Goal: Check status: Check status

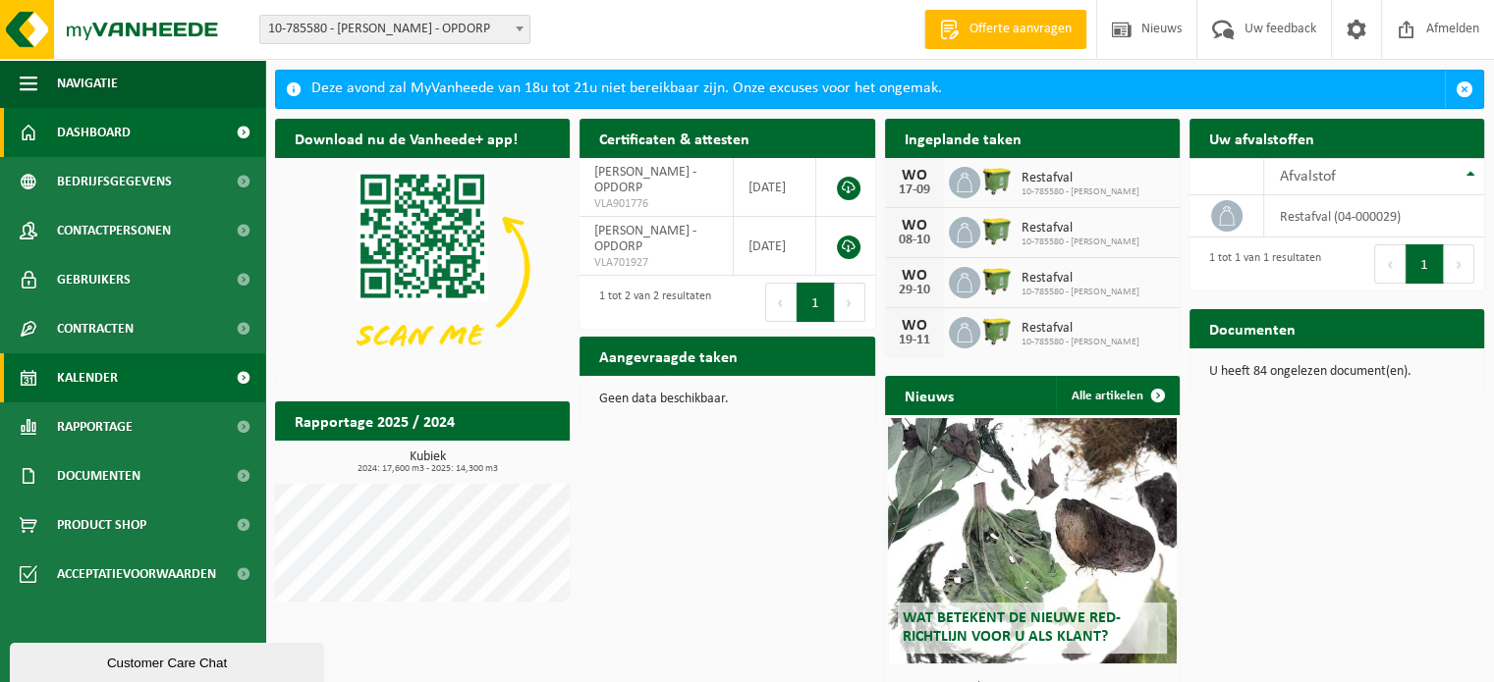
click at [98, 379] on span "Kalender" at bounding box center [87, 378] width 61 height 49
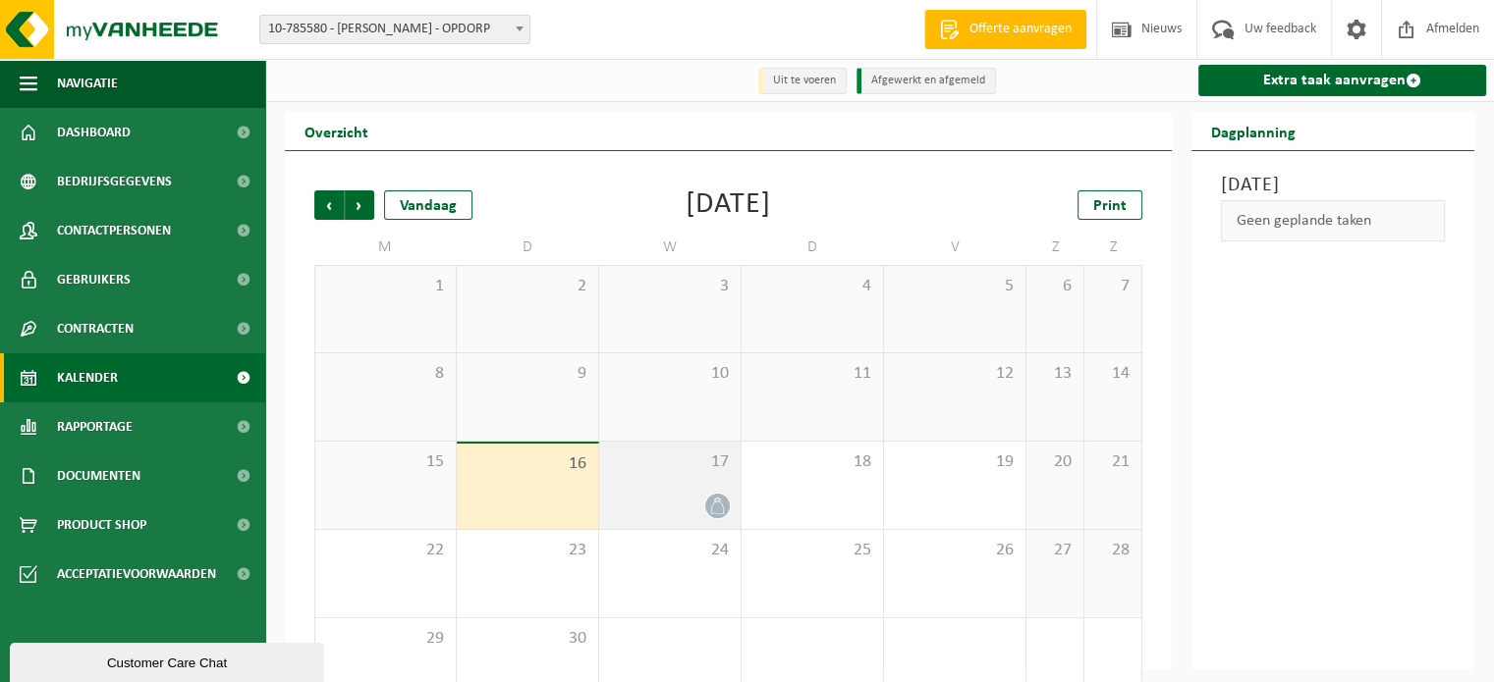
click at [719, 515] on icon at bounding box center [717, 506] width 17 height 17
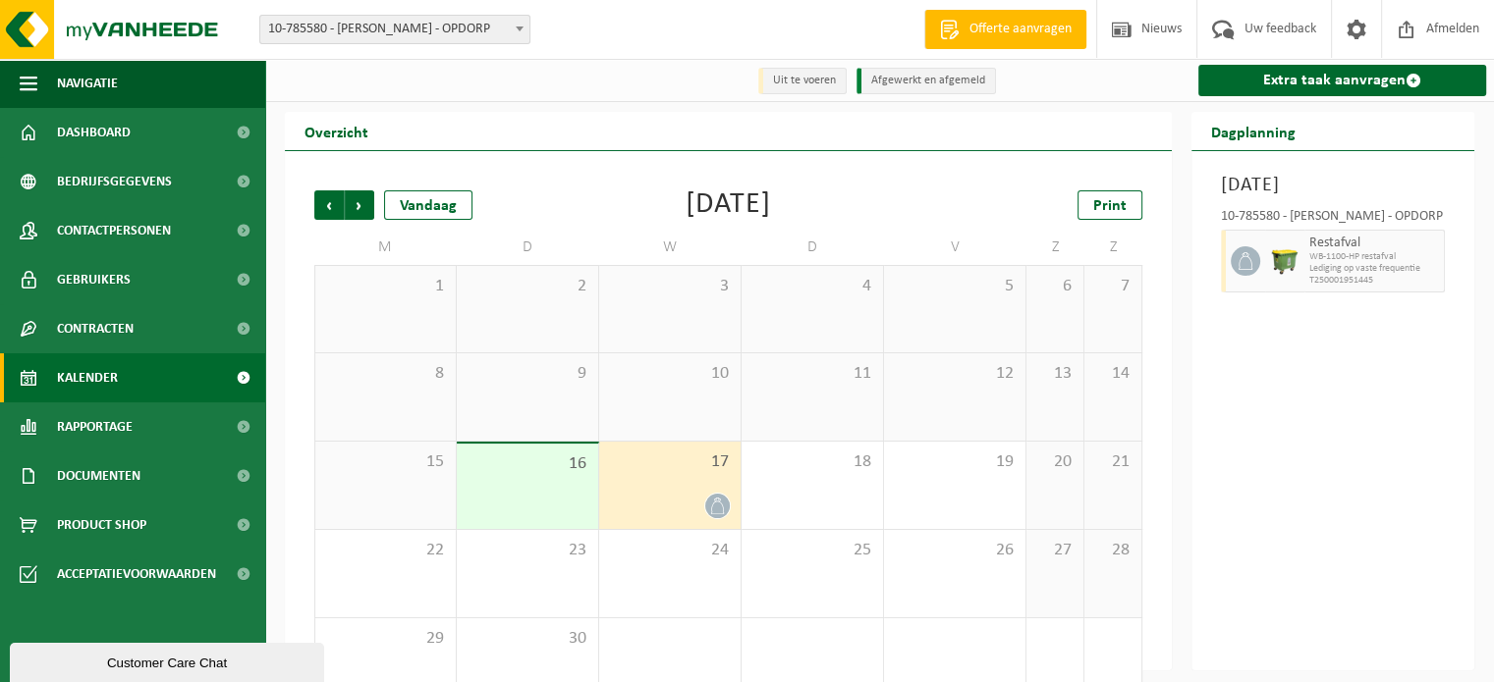
scroll to position [45, 0]
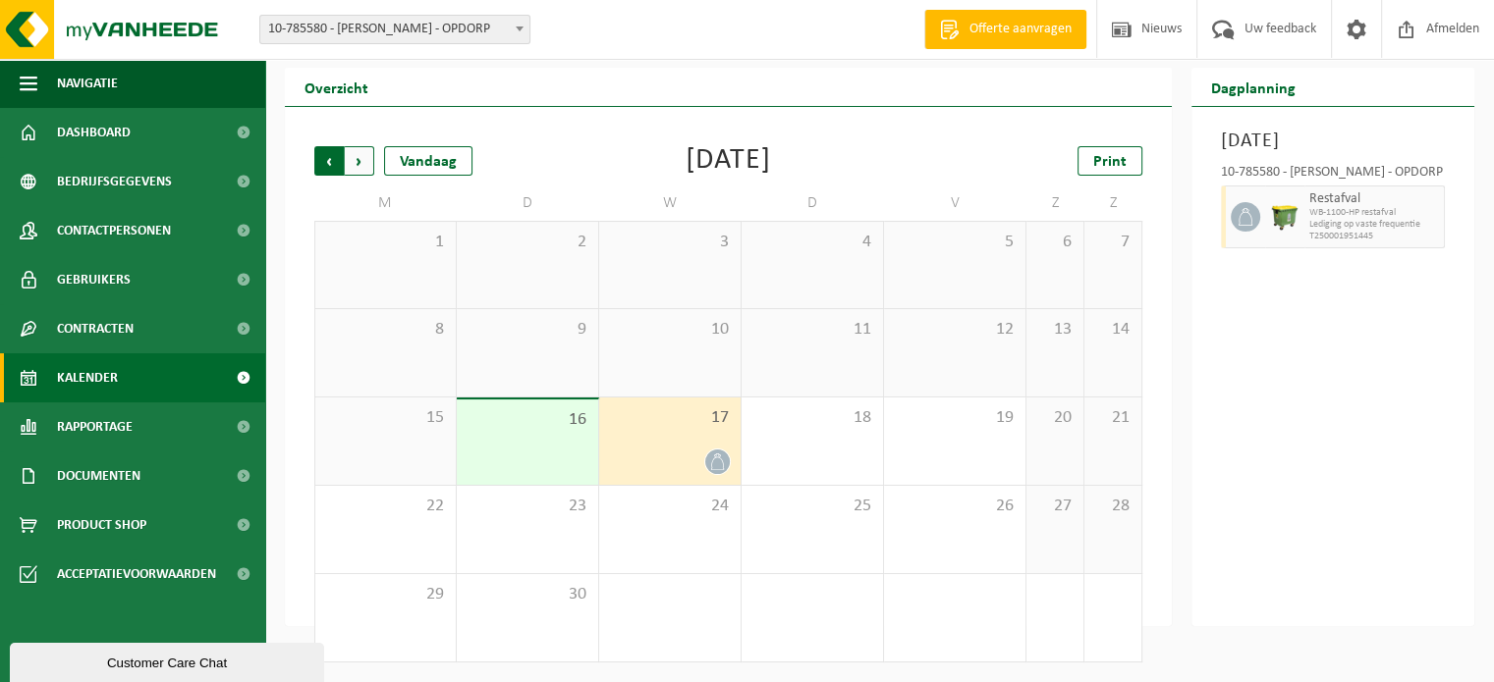
click at [358, 163] on span "Volgende" at bounding box center [359, 160] width 29 height 29
